Goal: Task Accomplishment & Management: Complete application form

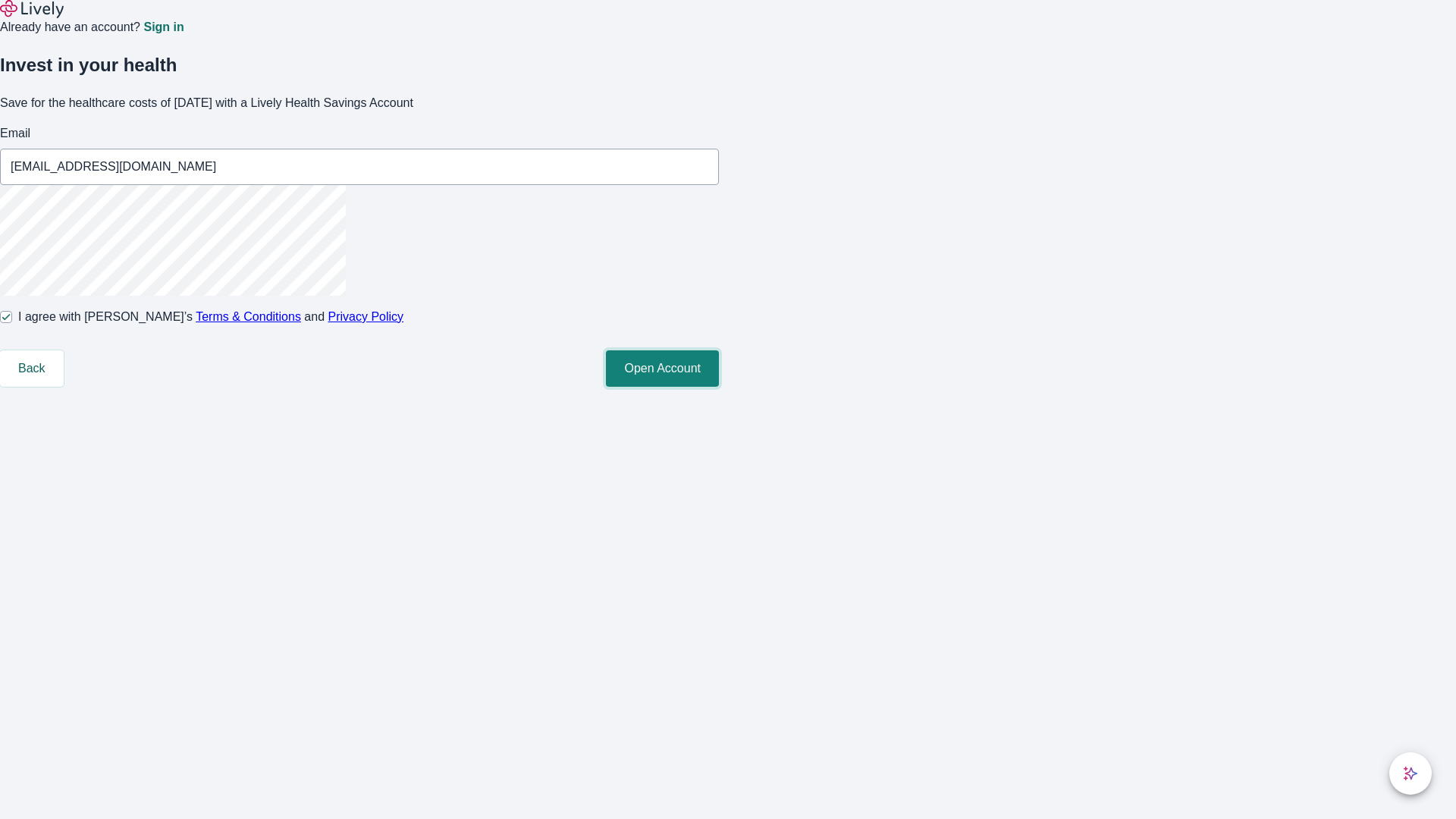
click at [719, 387] on button "Open Account" at bounding box center [662, 369] width 113 height 37
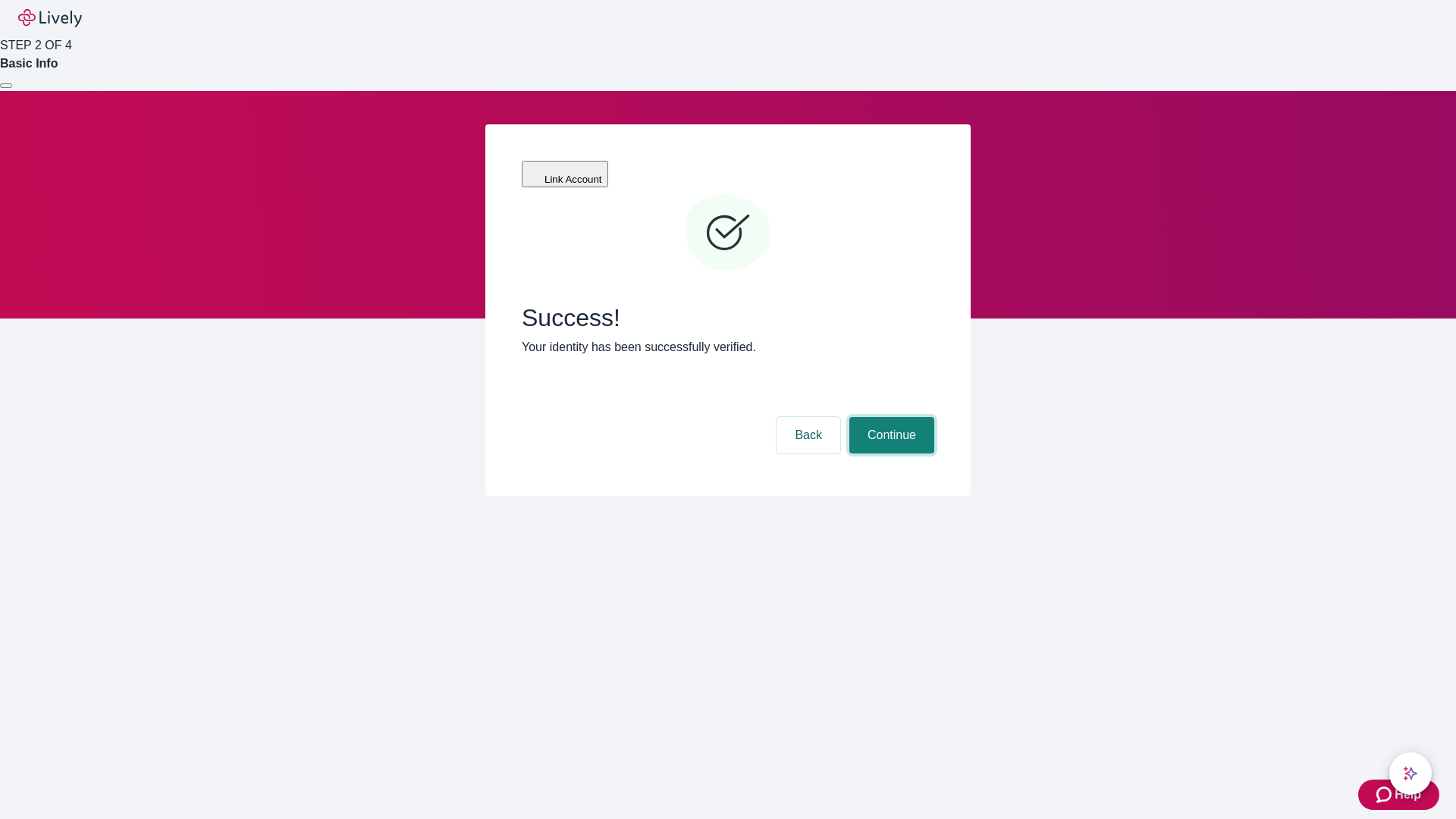
click at [889, 417] on button "Continue" at bounding box center [891, 436] width 85 height 37
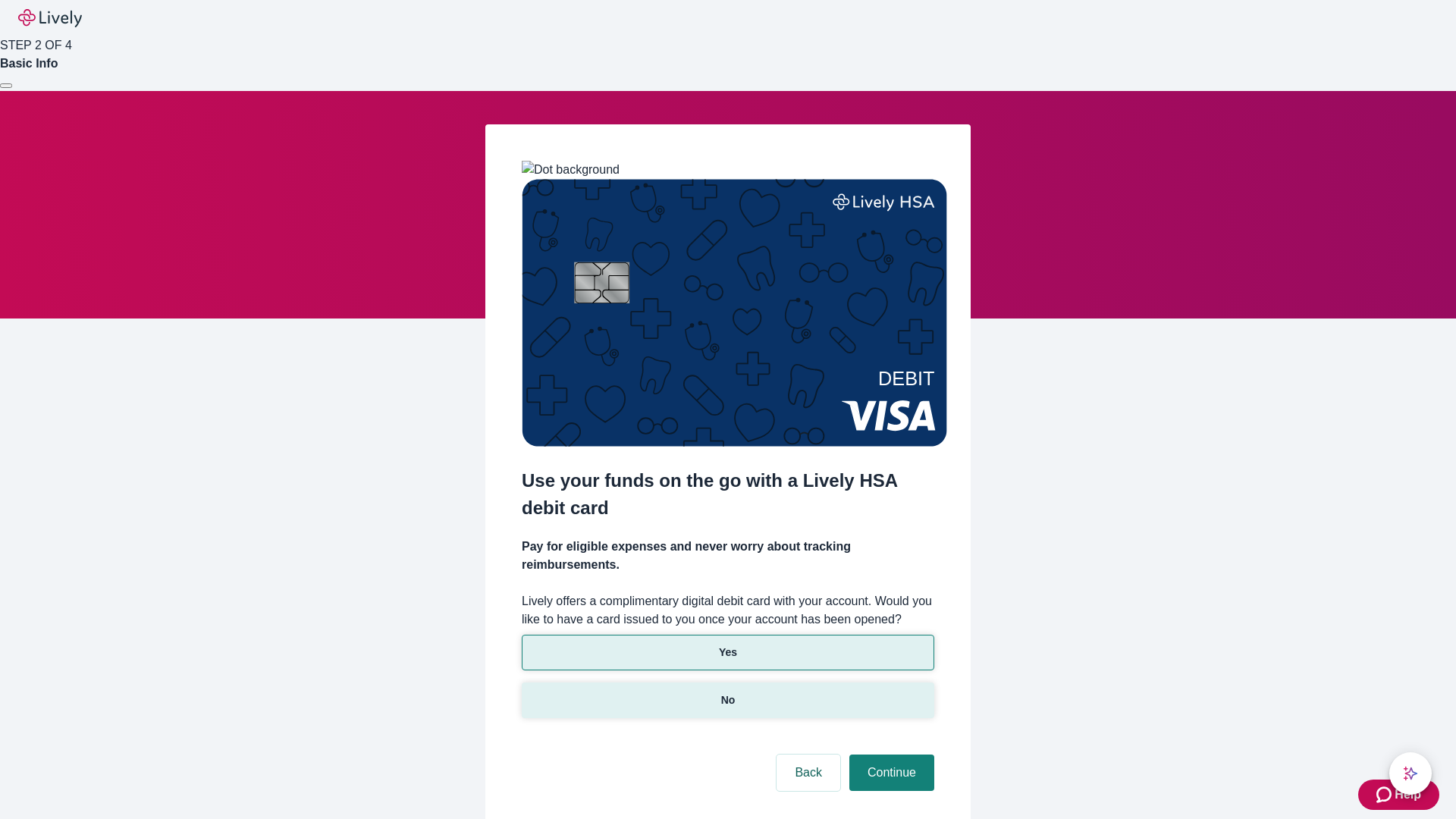
click at [727, 692] on p "No" at bounding box center [728, 700] width 15 height 16
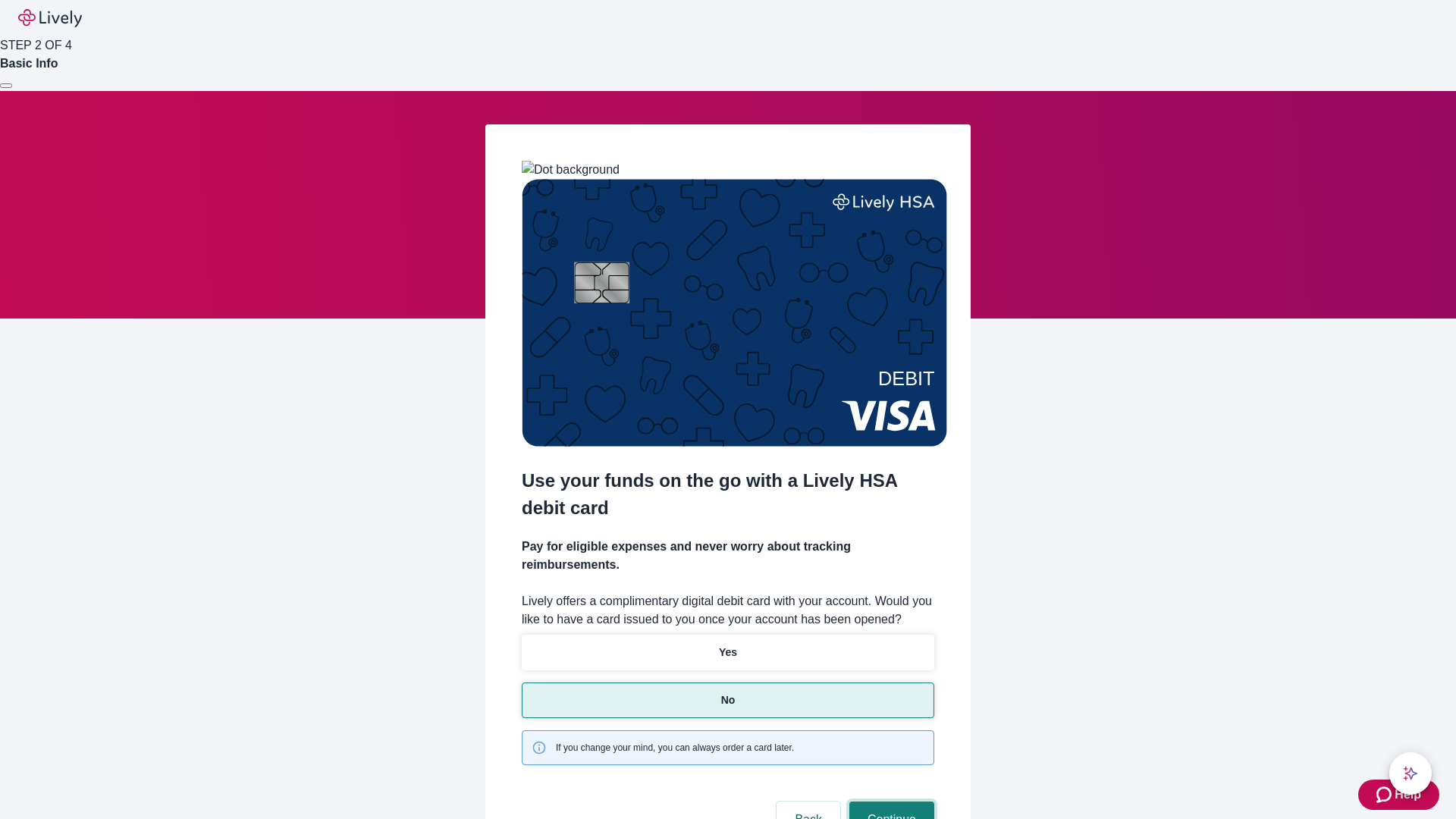
click at [889, 802] on button "Continue" at bounding box center [891, 820] width 85 height 37
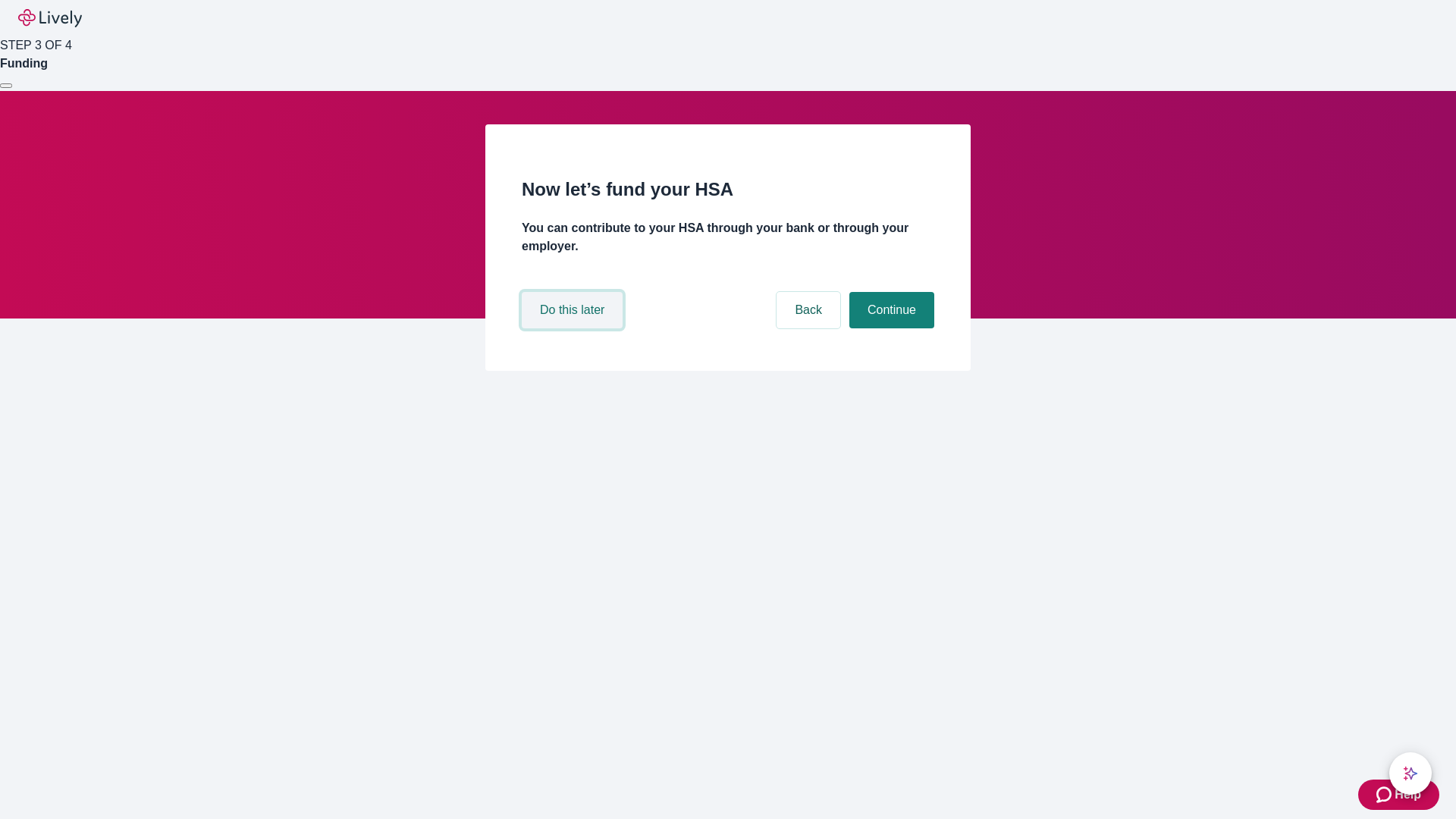
click at [574, 328] on button "Do this later" at bounding box center [572, 310] width 101 height 37
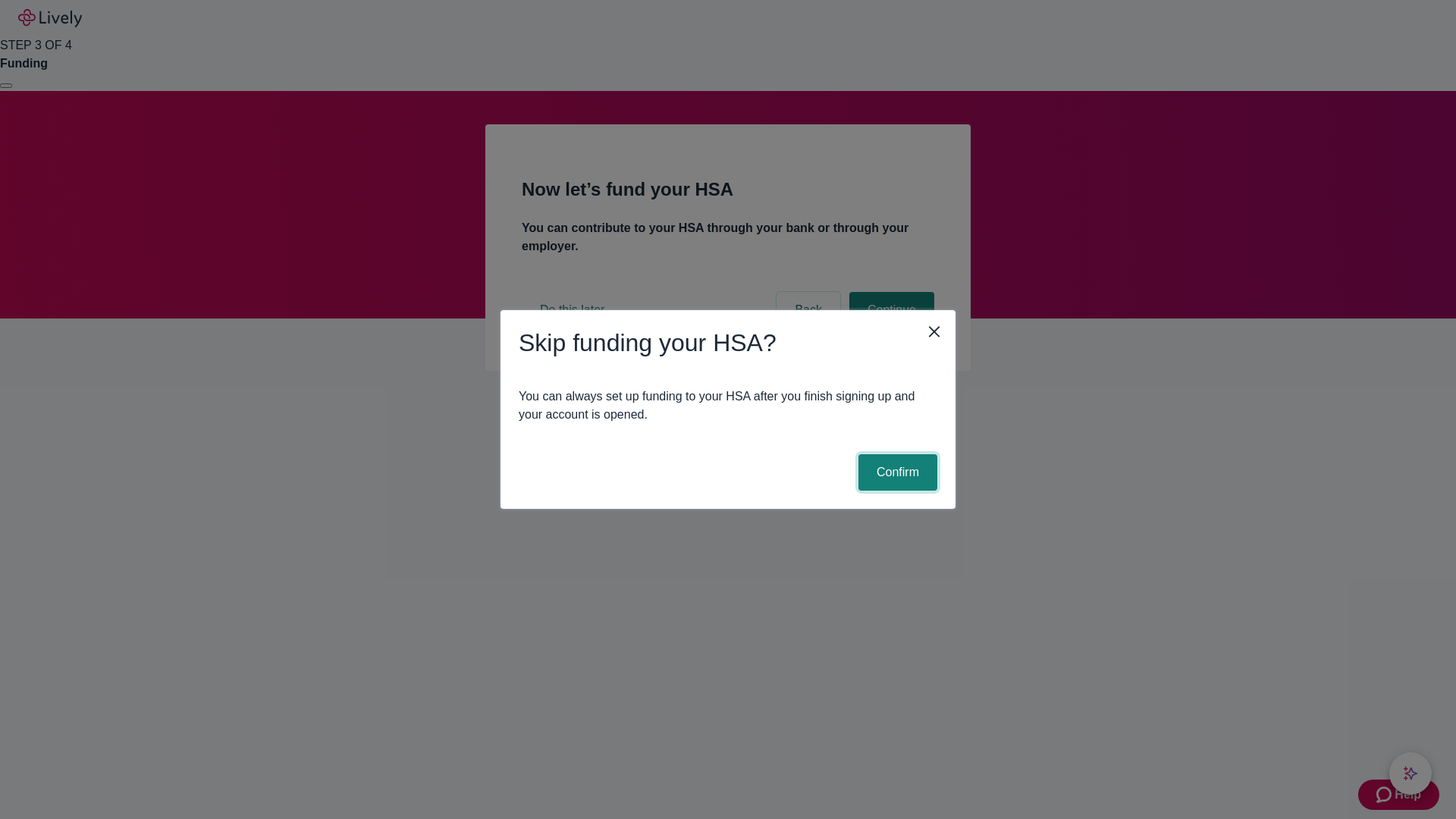
click at [896, 472] on button "Confirm" at bounding box center [898, 472] width 79 height 37
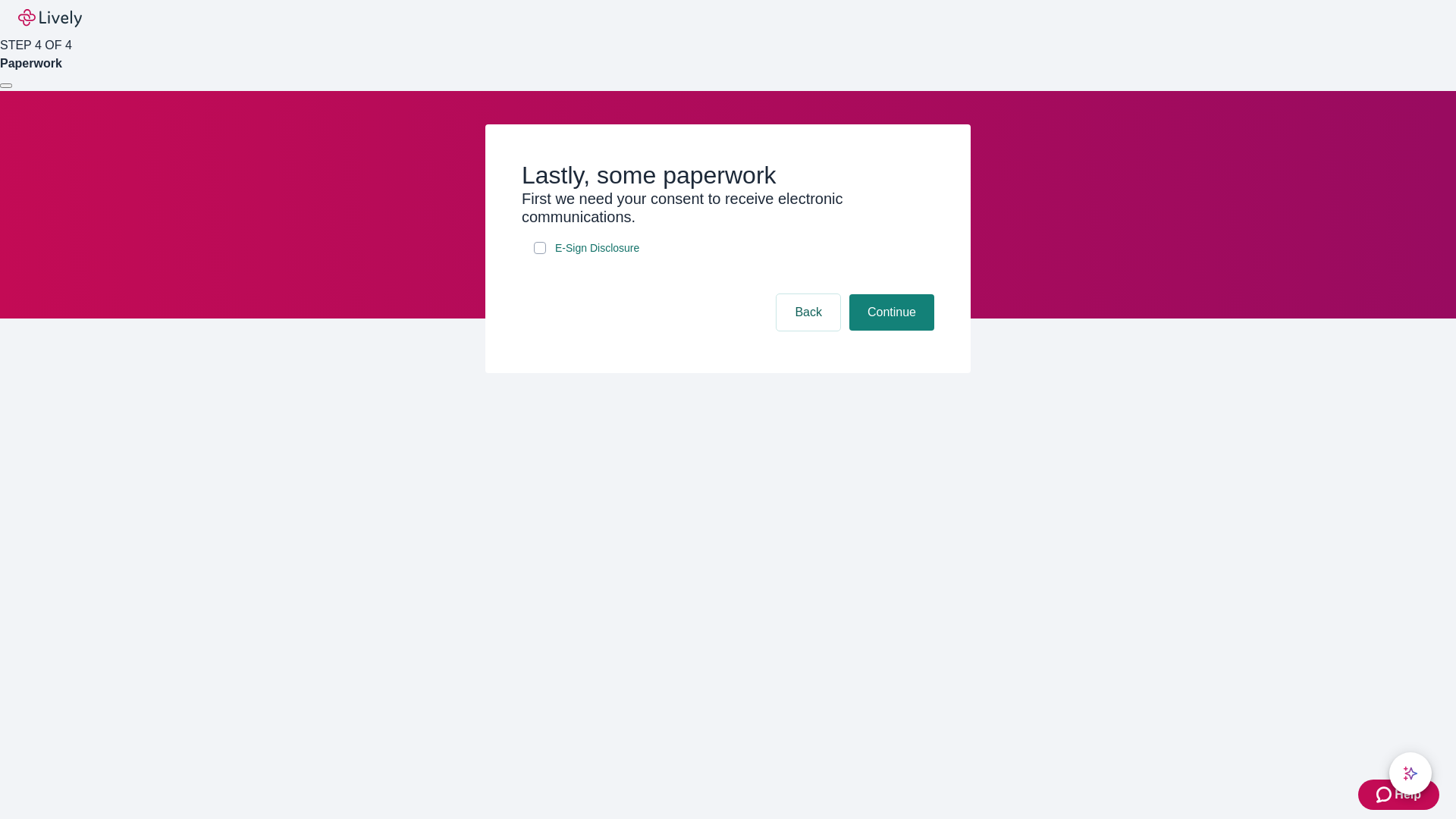
click at [540, 254] on input "E-Sign Disclosure" at bounding box center [539, 248] width 12 height 12
checkbox input "true"
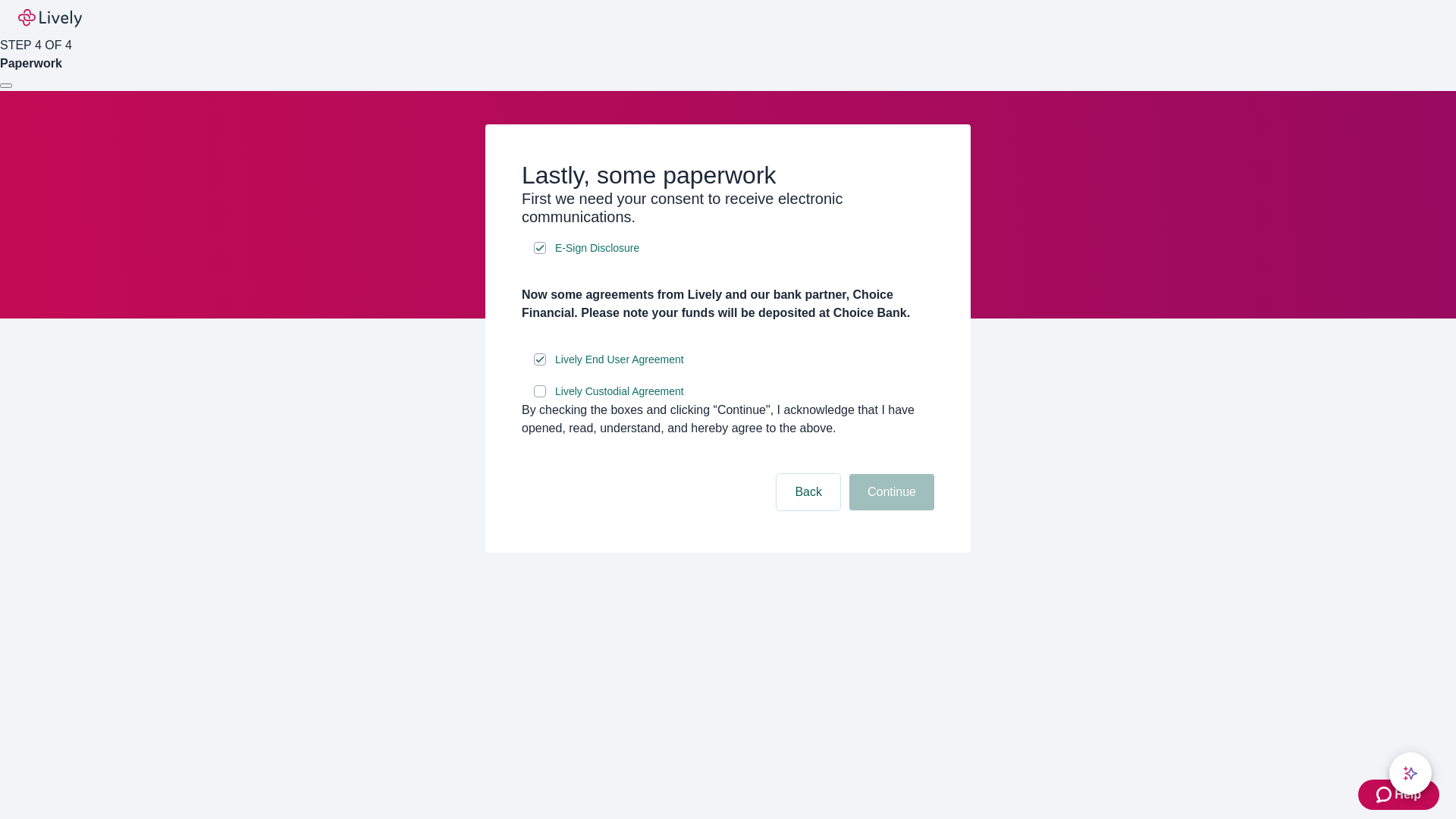
click at [540, 397] on input "Lively Custodial Agreement" at bounding box center [539, 391] width 12 height 12
checkbox input "true"
click at [889, 510] on button "Continue" at bounding box center [891, 493] width 85 height 37
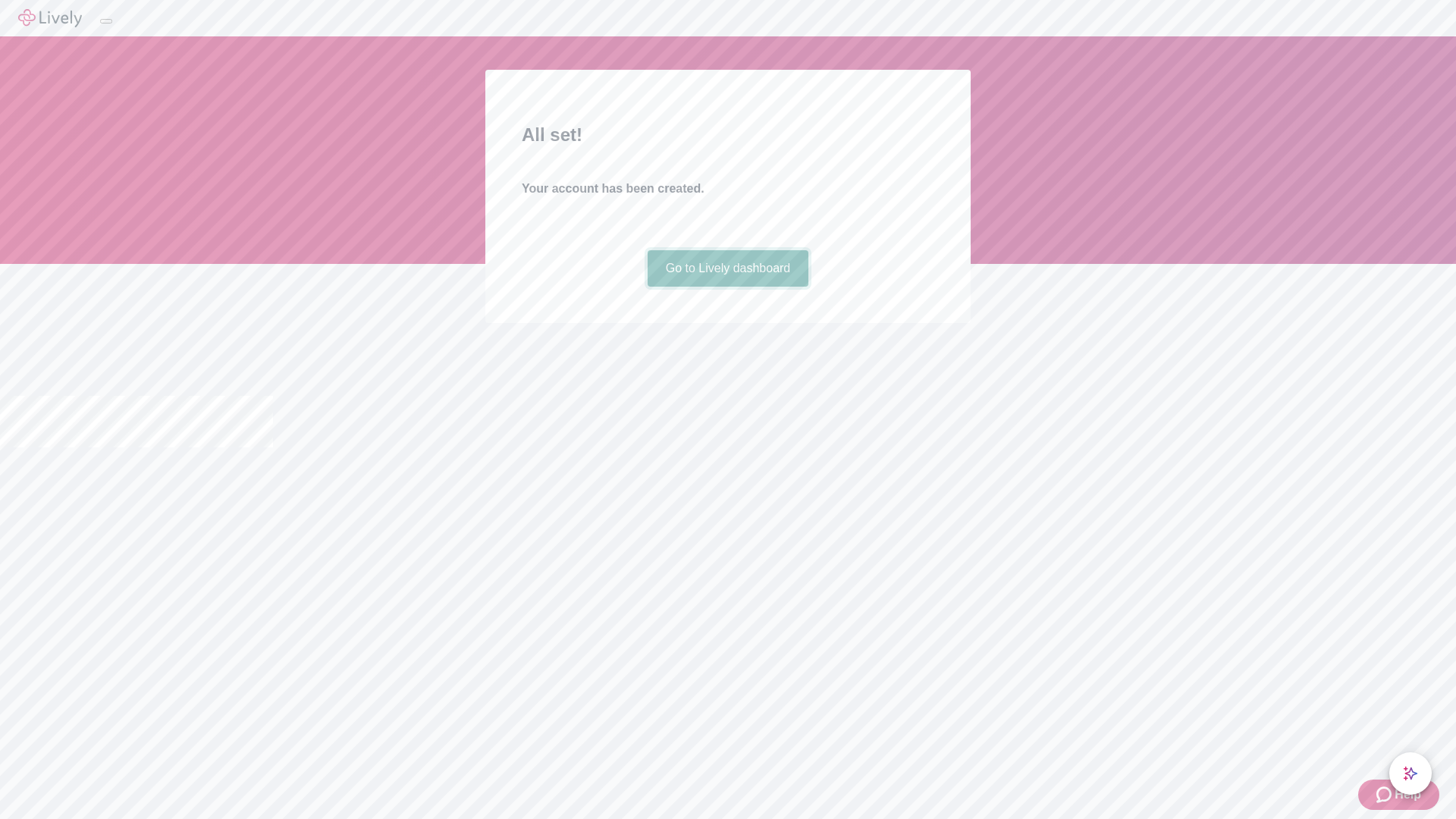
click at [727, 287] on link "Go to Lively dashboard" at bounding box center [728, 269] width 161 height 37
